Goal: Task Accomplishment & Management: Use online tool/utility

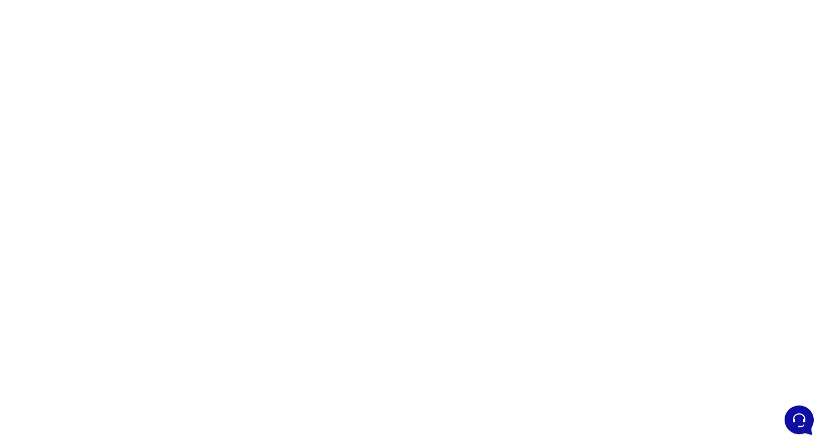
scroll to position [88, 0]
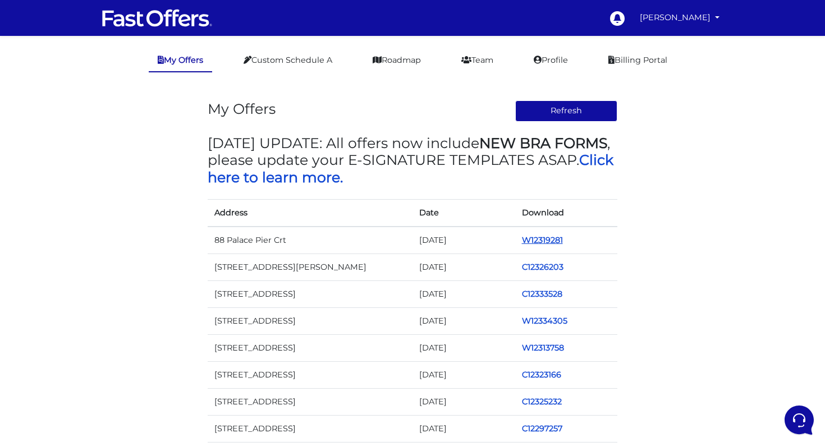
click at [554, 238] on link "W12319281" at bounding box center [542, 240] width 41 height 10
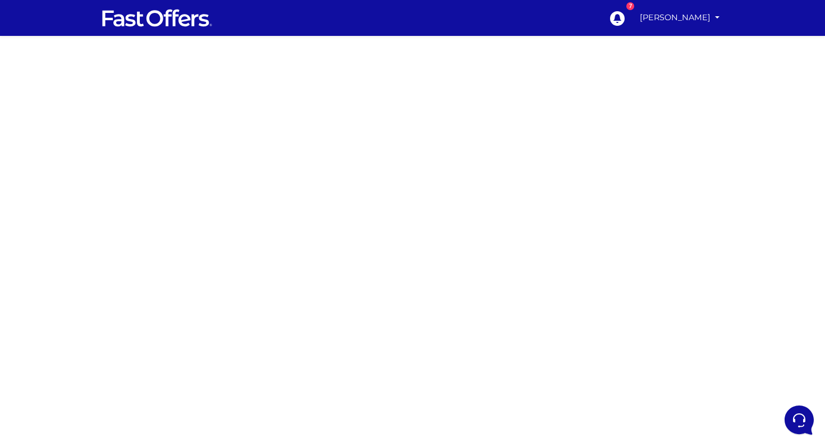
click at [679, 240] on div at bounding box center [412, 329] width 825 height 561
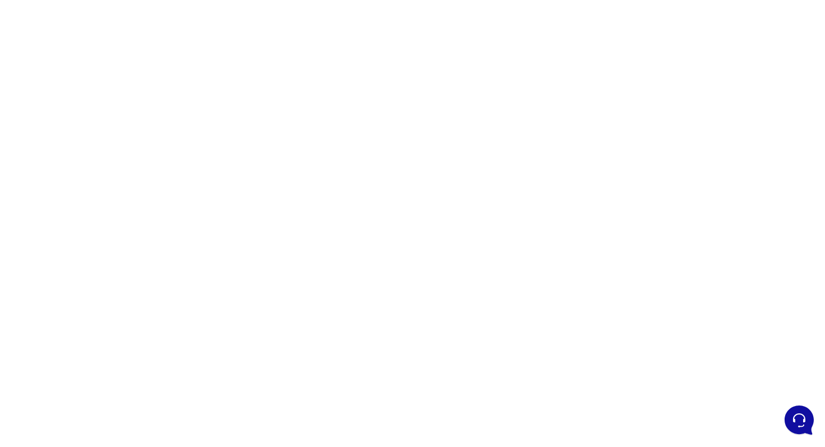
scroll to position [96, 0]
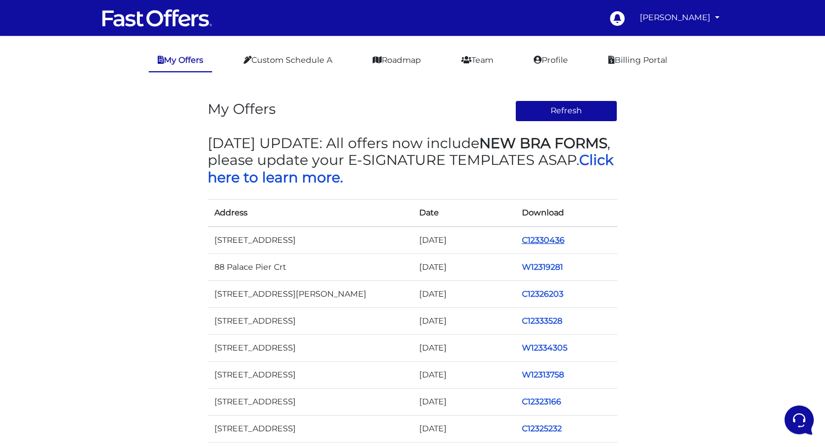
click at [544, 240] on link "C12330436" at bounding box center [543, 240] width 43 height 10
